Goal: Transaction & Acquisition: Purchase product/service

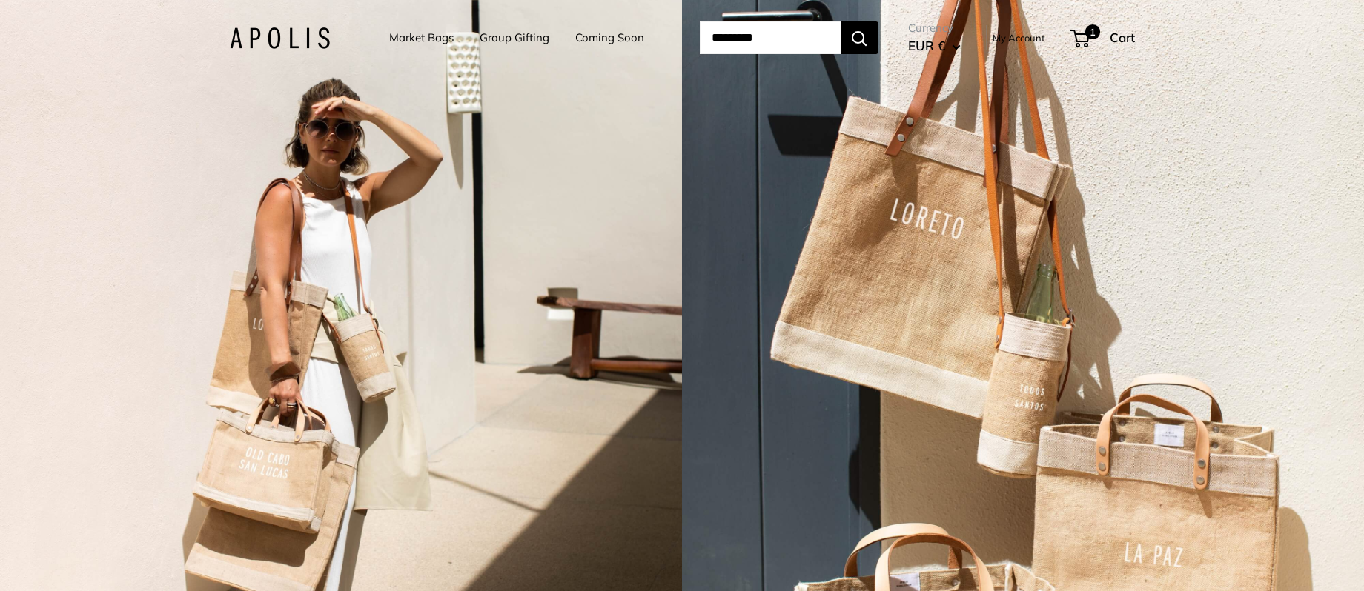
click at [759, 30] on input "Search..." at bounding box center [771, 37] width 142 height 33
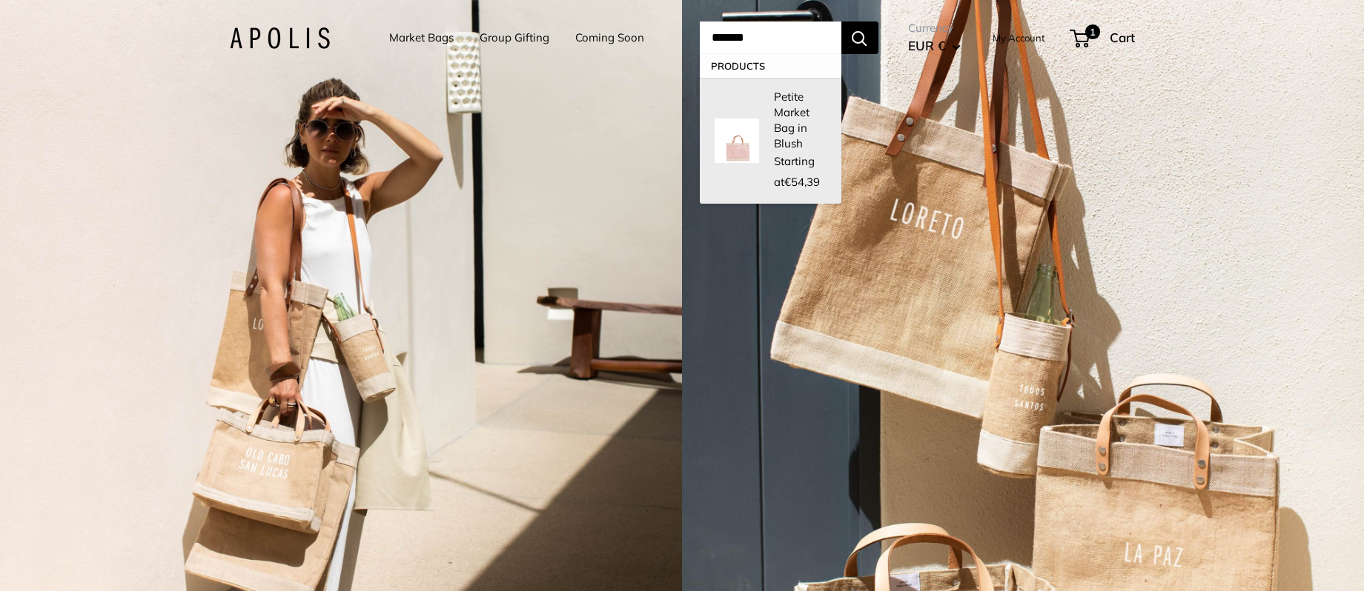
type input "*******"
click at [783, 142] on div "Petite Market Bag in Blush Starting at €54,39" at bounding box center [800, 141] width 53 height 104
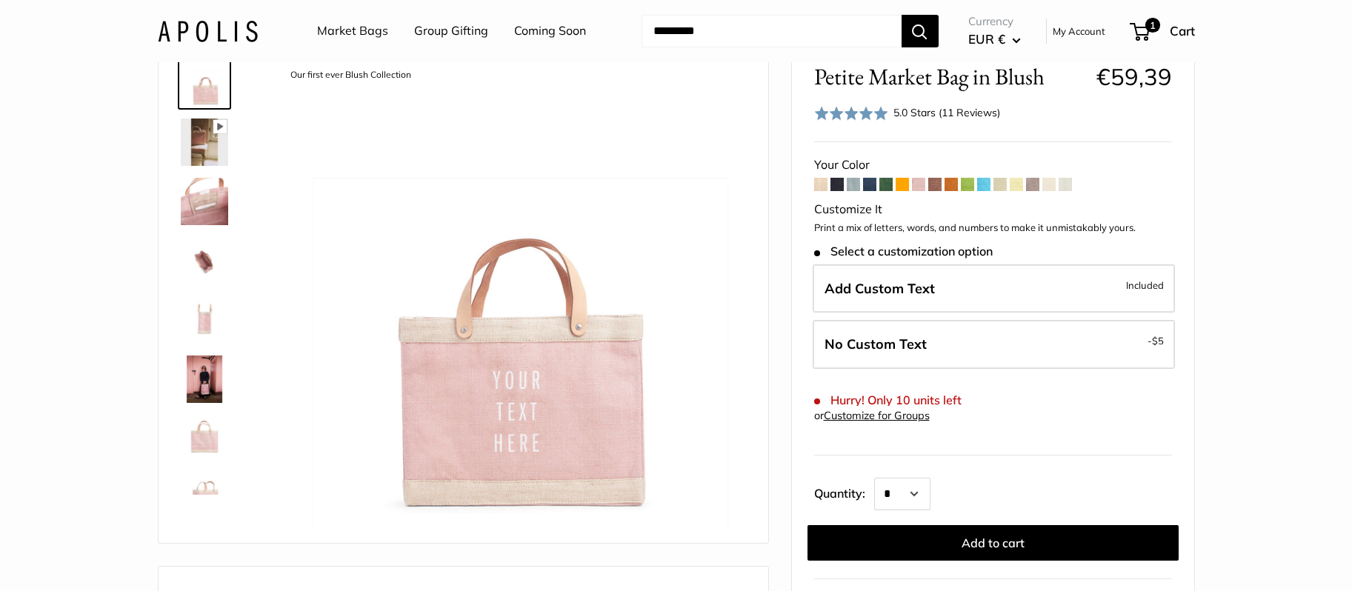
scroll to position [204, 0]
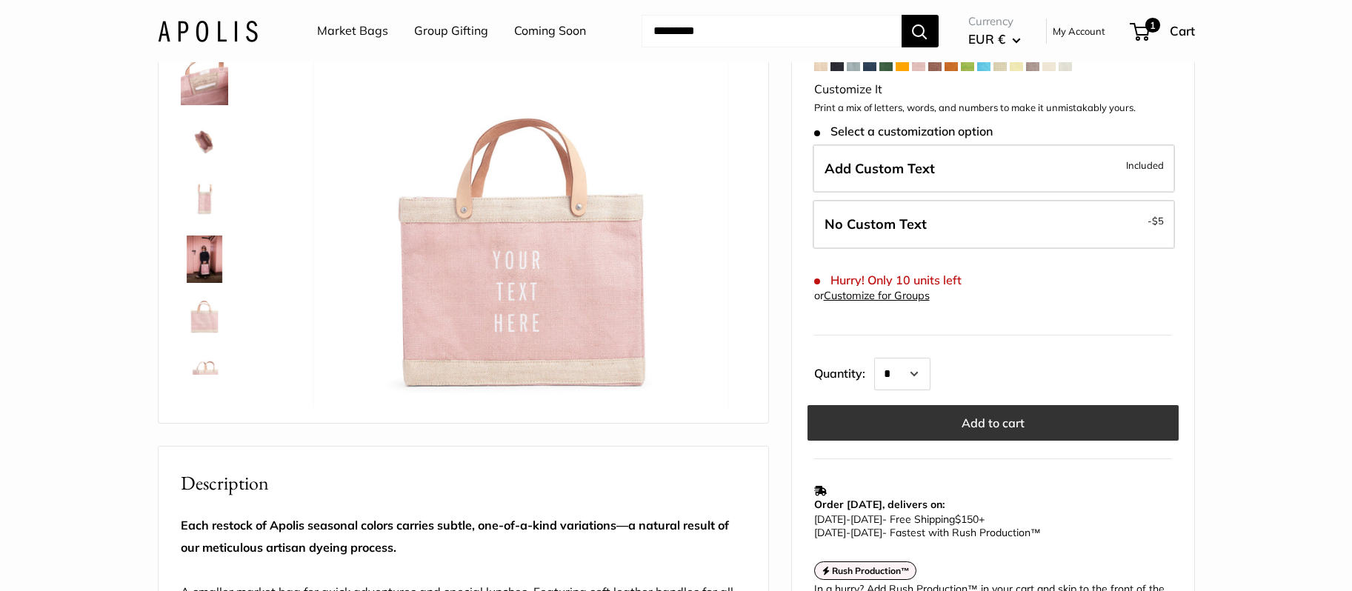
click at [962, 427] on button "Add to cart" at bounding box center [993, 423] width 371 height 36
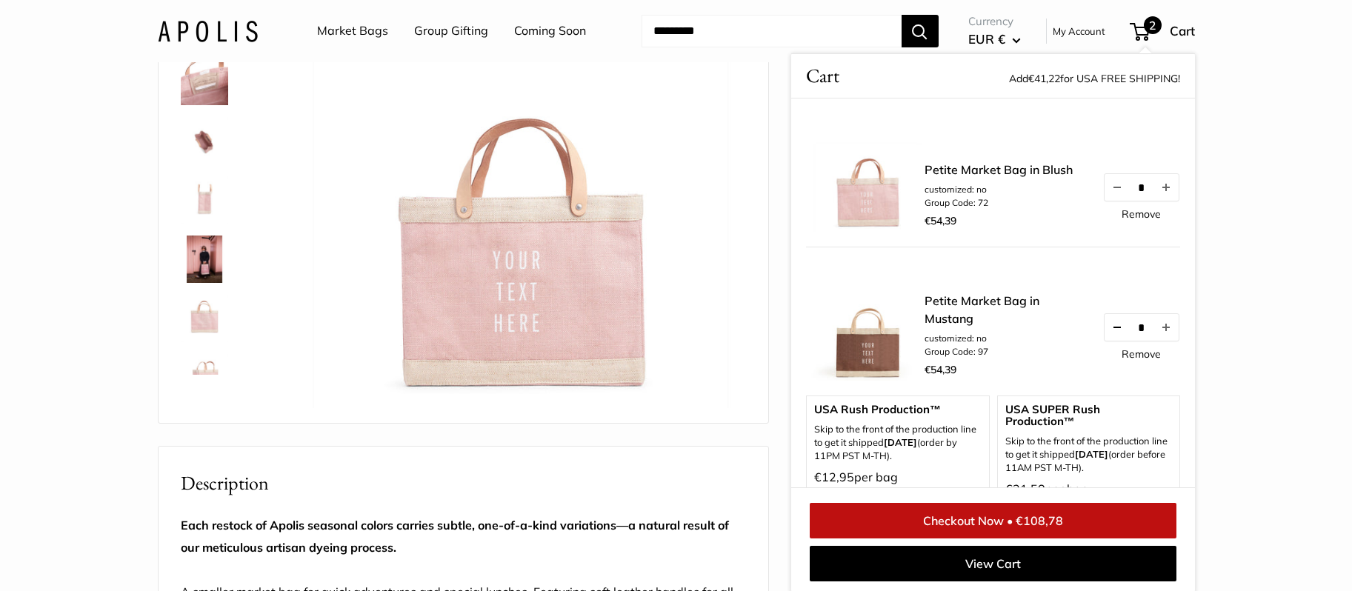
click at [1104, 326] on button "Decrease quantity by 1" at bounding box center [1116, 327] width 25 height 27
click at [1126, 356] on link "Remove" at bounding box center [1141, 354] width 39 height 10
